Goal: Task Accomplishment & Management: Use online tool/utility

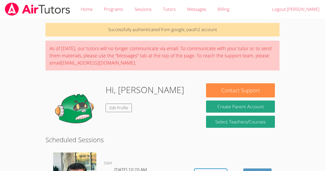
click at [142, 105] on div "Hi, [PERSON_NAME] Edit Profile" at bounding box center [123, 108] width 147 height 51
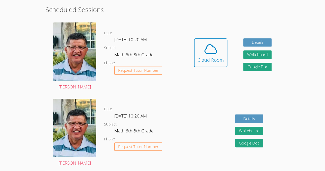
scroll to position [129, 0]
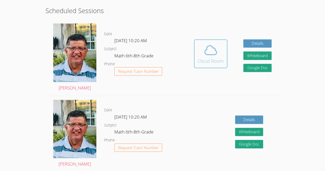
click at [207, 57] on icon at bounding box center [210, 50] width 14 height 14
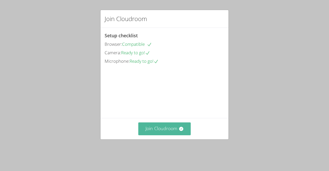
click at [160, 132] on button "Join Cloudroom" at bounding box center [164, 128] width 53 height 13
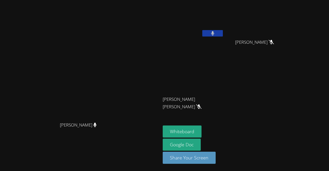
click at [214, 34] on icon at bounding box center [212, 33] width 3 height 4
click at [215, 33] on icon at bounding box center [212, 33] width 5 height 4
click at [201, 132] on button "Whiteboard" at bounding box center [182, 131] width 39 height 12
click at [223, 33] on button at bounding box center [212, 33] width 21 height 6
click at [201, 128] on button "Whiteboard" at bounding box center [182, 131] width 39 height 12
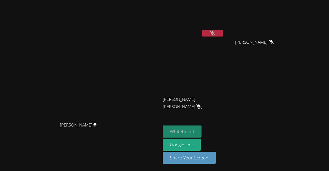
click at [201, 127] on button "Whiteboard" at bounding box center [182, 131] width 39 height 12
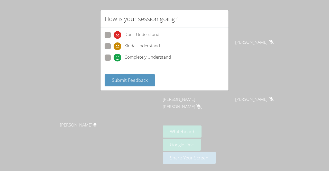
click at [149, 53] on div "Don't Understand Kinda Understand Completely Understand" at bounding box center [165, 48] width 120 height 32
click at [146, 54] on span "Completely Understand" at bounding box center [147, 58] width 47 height 8
click at [118, 54] on input "Completely Understand" at bounding box center [116, 56] width 4 height 4
radio input "true"
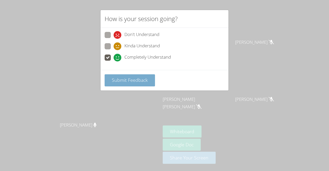
click at [133, 79] on span "Submit Feedback" at bounding box center [130, 80] width 36 height 6
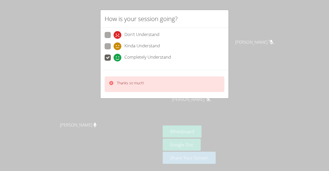
click at [132, 80] on p "Thanks so much!" at bounding box center [130, 82] width 27 height 5
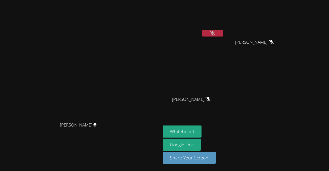
click at [223, 36] on button at bounding box center [212, 33] width 21 height 6
click at [223, 33] on button at bounding box center [212, 33] width 21 height 6
